Goal: Book appointment/travel/reservation

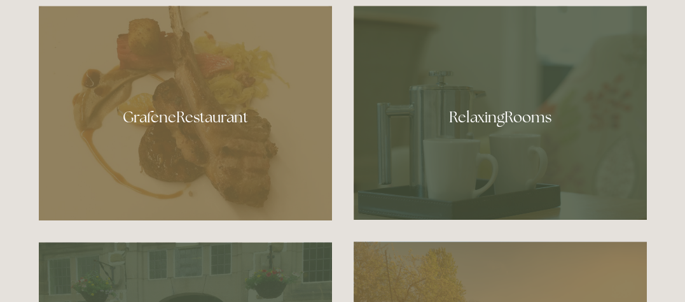
scroll to position [636, 0]
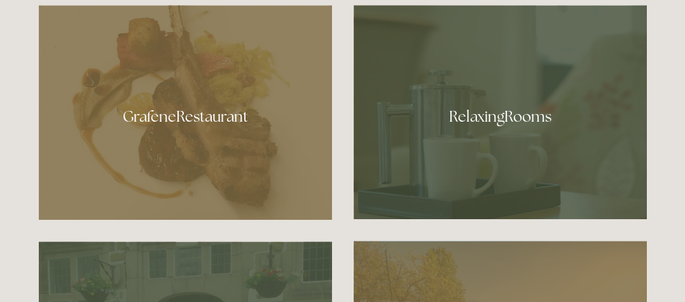
click at [499, 121] on div at bounding box center [500, 112] width 293 height 214
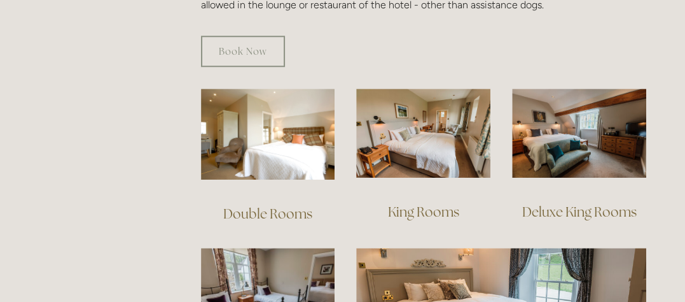
scroll to position [764, 0]
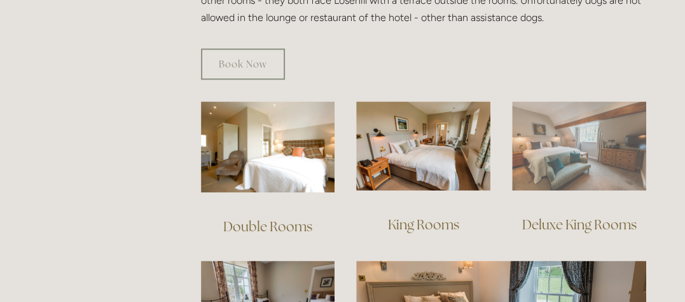
click at [565, 138] on img at bounding box center [579, 146] width 134 height 90
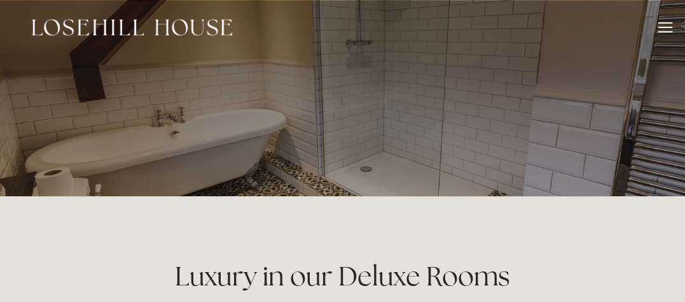
click at [664, 30] on div at bounding box center [666, 29] width 14 height 14
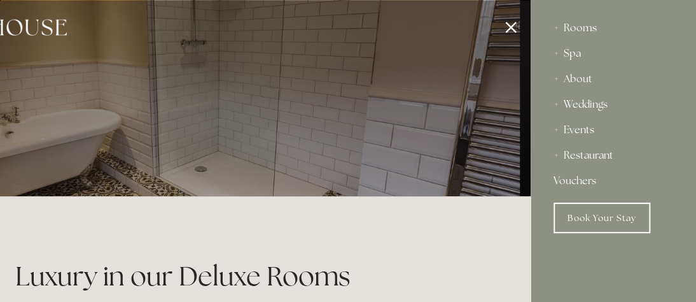
click at [568, 53] on div "Spa" at bounding box center [614, 53] width 120 height 25
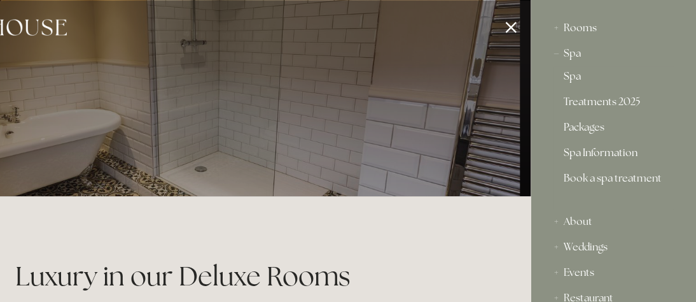
click at [604, 154] on link "Spa Information" at bounding box center [613, 155] width 99 height 15
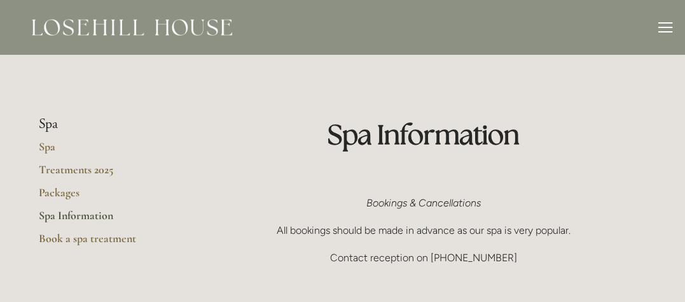
click at [666, 27] on div at bounding box center [666, 27] width 14 height 1
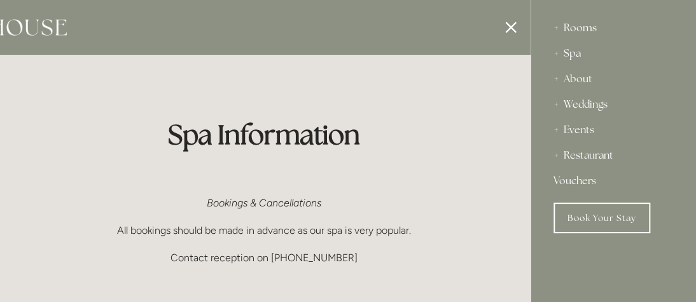
click at [588, 157] on div "Restaurant" at bounding box center [614, 155] width 120 height 25
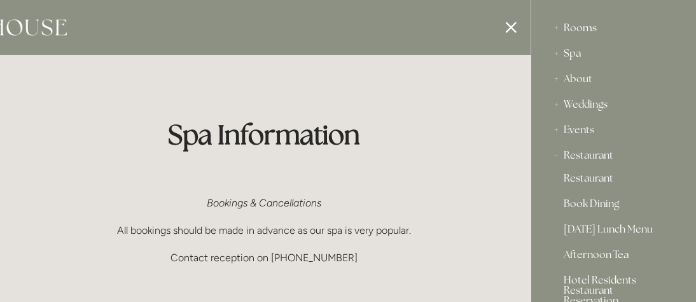
click at [594, 178] on link "Restaurant" at bounding box center [613, 180] width 99 height 15
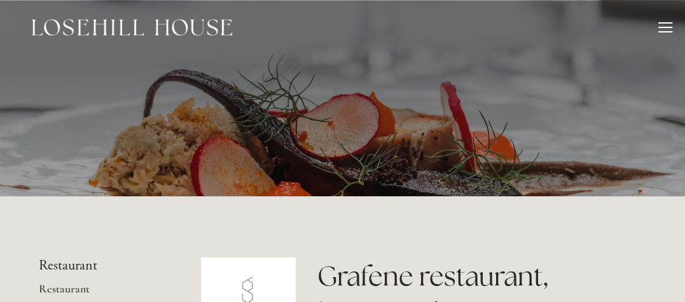
click at [666, 27] on div at bounding box center [666, 27] width 14 height 1
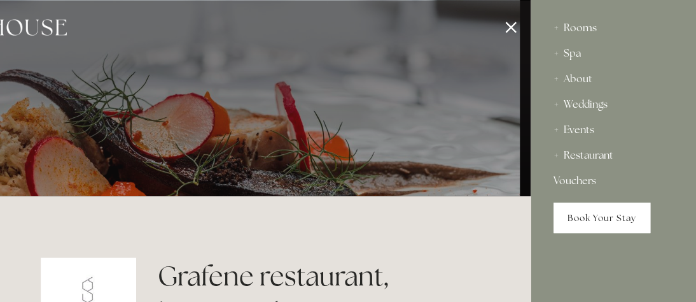
click at [602, 218] on link "Book Your Stay" at bounding box center [602, 217] width 97 height 31
